Goal: Task Accomplishment & Management: Manage account settings

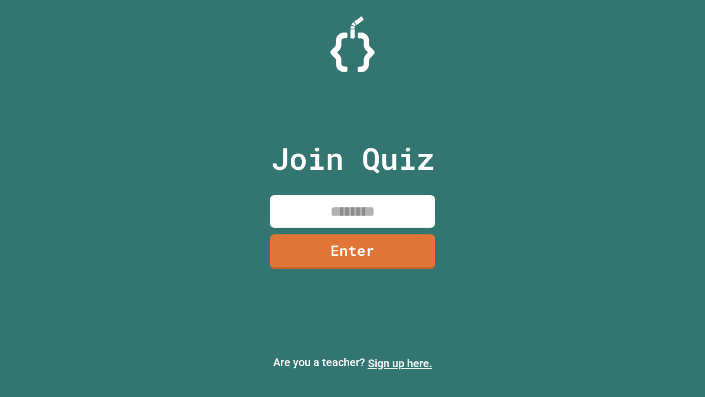
click at [400, 363] on link "Sign up here." at bounding box center [400, 362] width 64 height 13
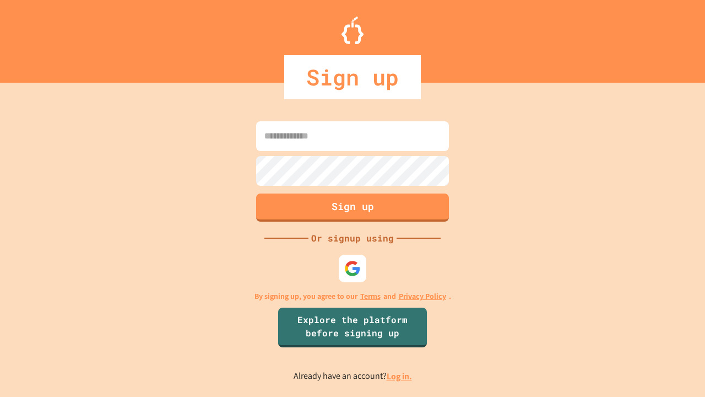
click at [400, 376] on link "Log in." at bounding box center [399, 376] width 25 height 12
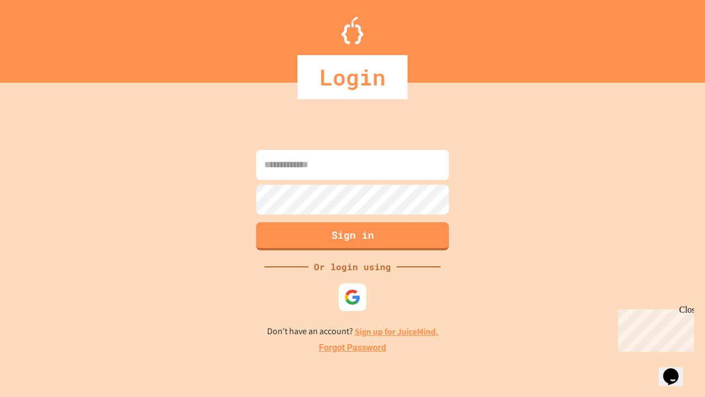
click at [353, 348] on link "Forgot Password" at bounding box center [352, 347] width 67 height 13
